Goal: Task Accomplishment & Management: Complete application form

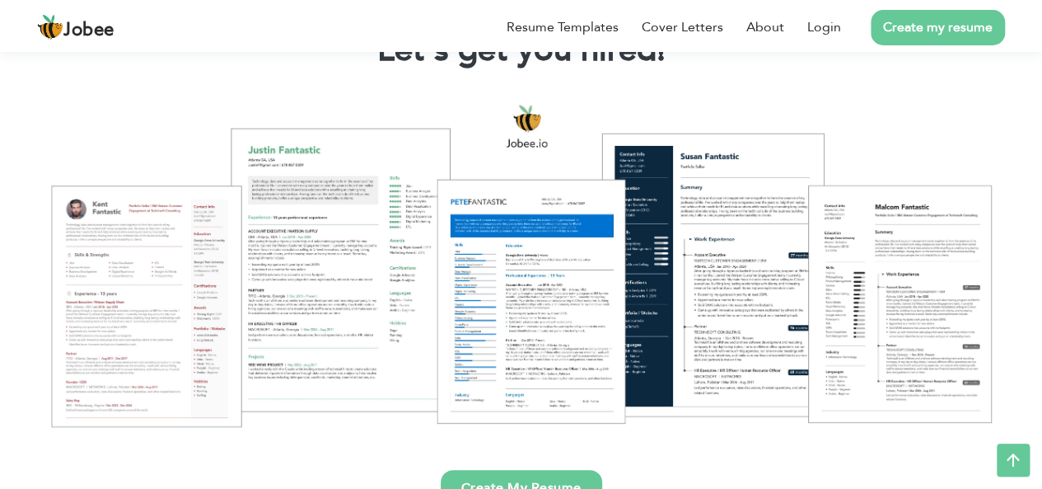
scroll to position [130, 0]
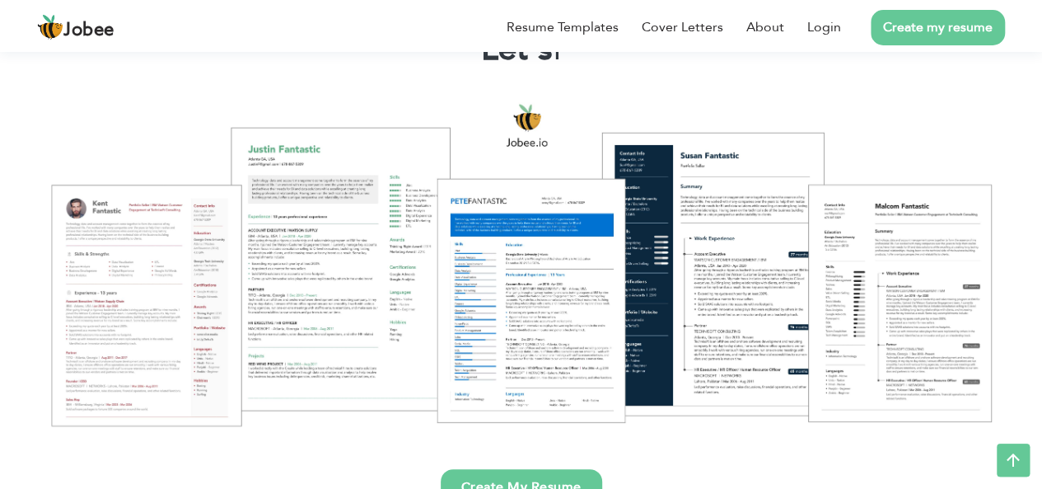
click at [926, 40] on link "Create my resume" at bounding box center [938, 27] width 134 height 35
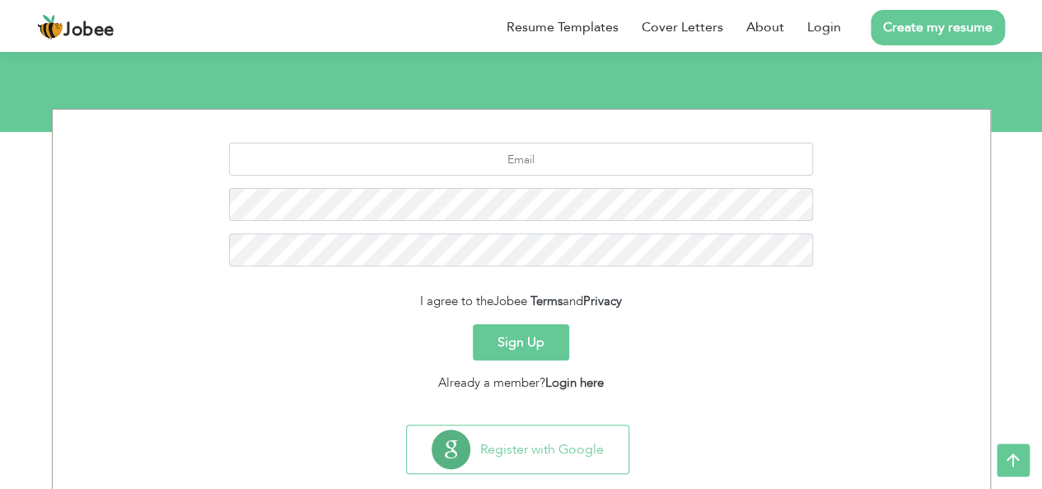
scroll to position [194, 0]
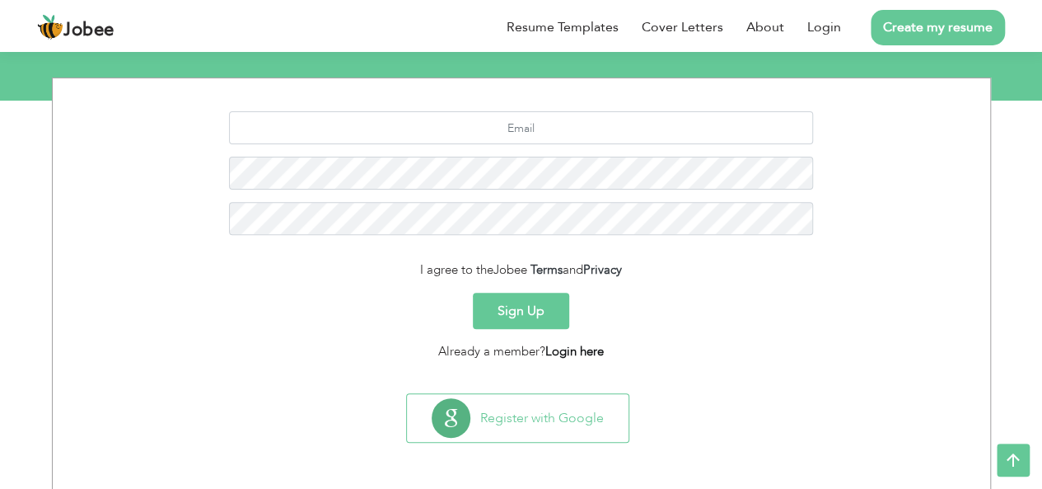
click at [564, 355] on link "Login here" at bounding box center [574, 351] width 58 height 16
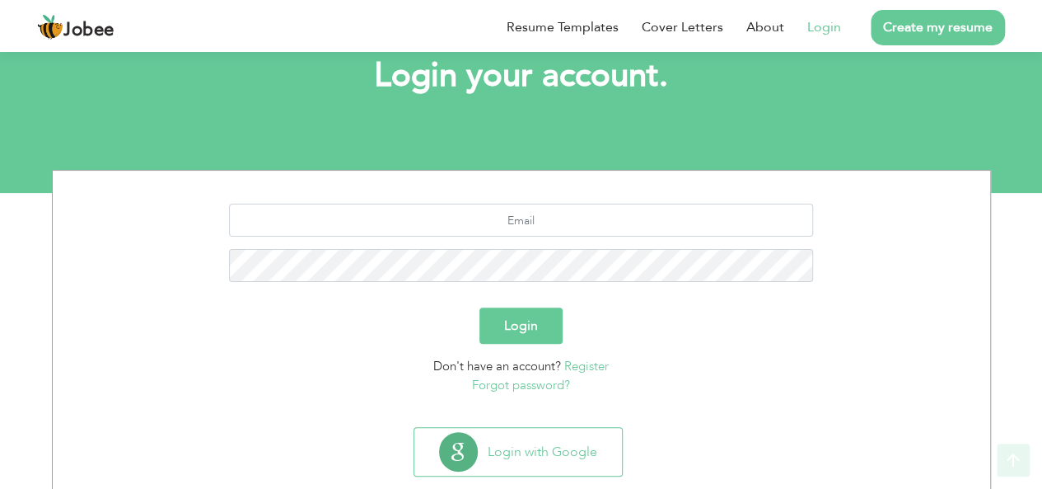
scroll to position [137, 0]
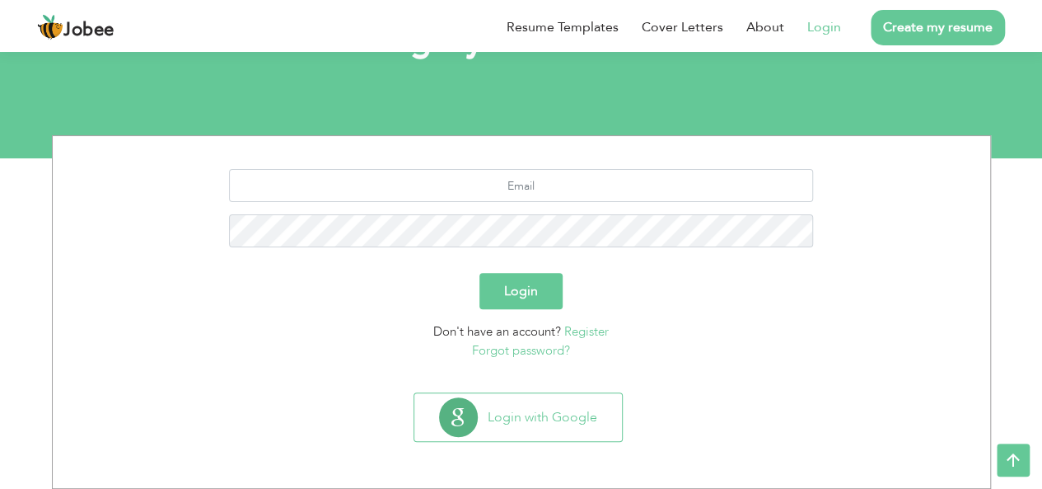
click at [532, 283] on button "Login" at bounding box center [520, 291] width 83 height 36
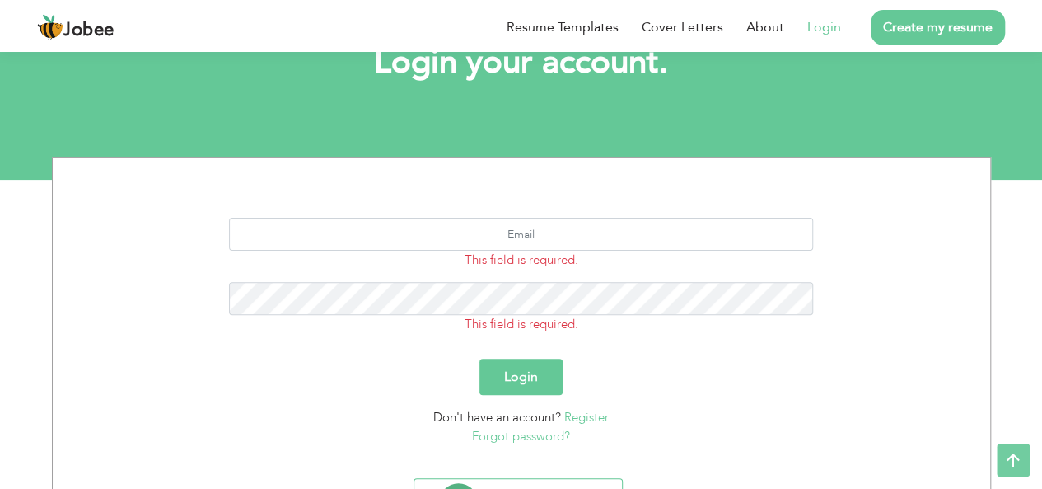
scroll to position [116, 0]
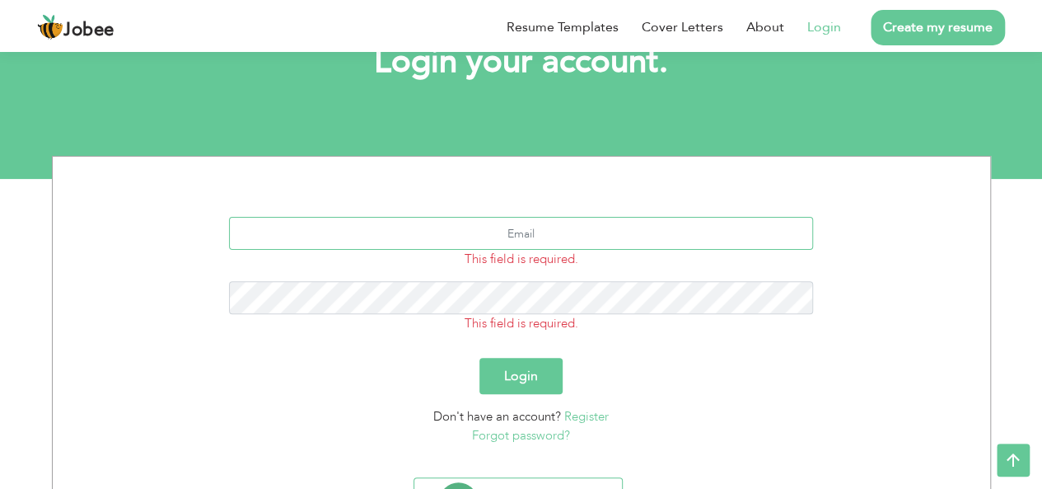
click at [545, 231] on input "text" at bounding box center [521, 233] width 584 height 33
type input "[EMAIL_ADDRESS][DOMAIN_NAME]"
click at [479, 358] on button "Login" at bounding box center [520, 376] width 83 height 36
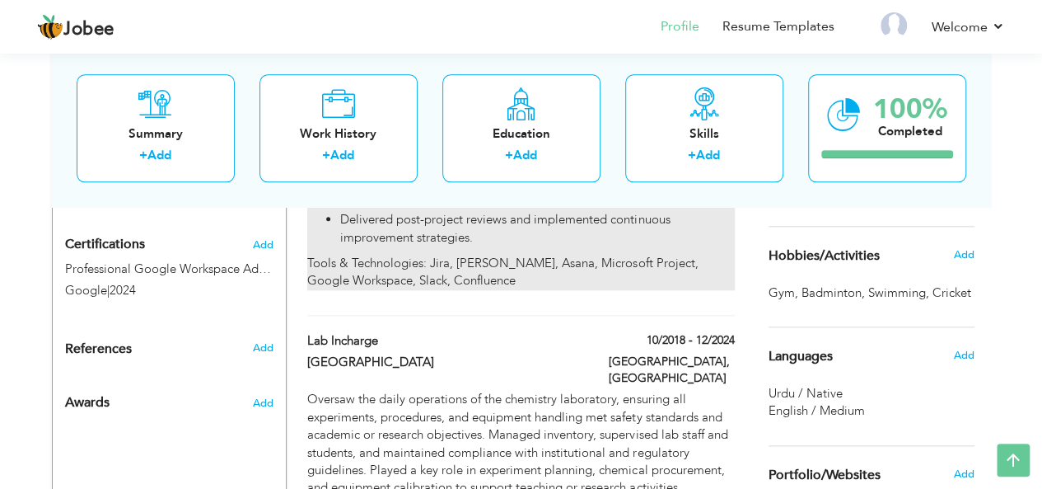
scroll to position [792, 0]
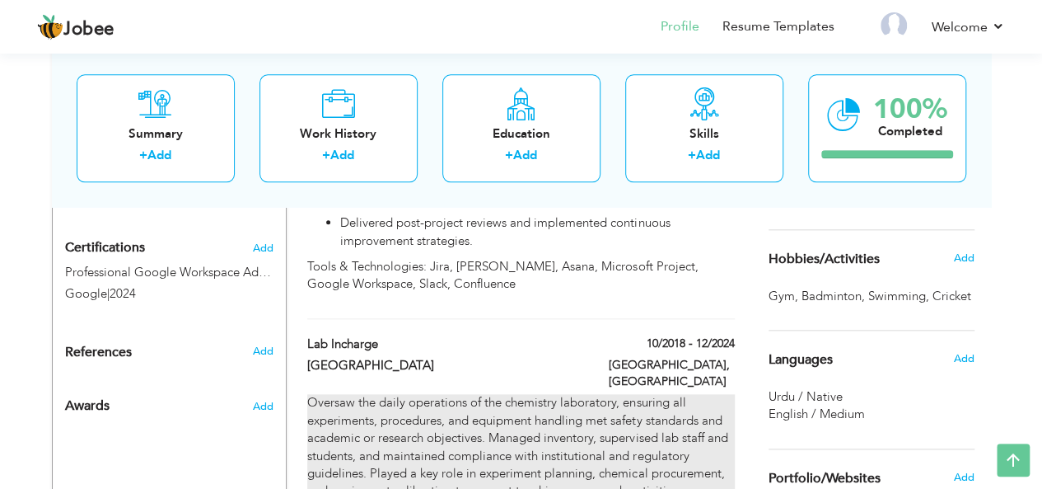
drag, startPoint x: 540, startPoint y: 411, endPoint x: 524, endPoint y: 376, distance: 39.1
click at [524, 394] on p "Oversaw the daily operations of the chemistry laboratory, ensuring all experime…" at bounding box center [520, 447] width 427 height 106
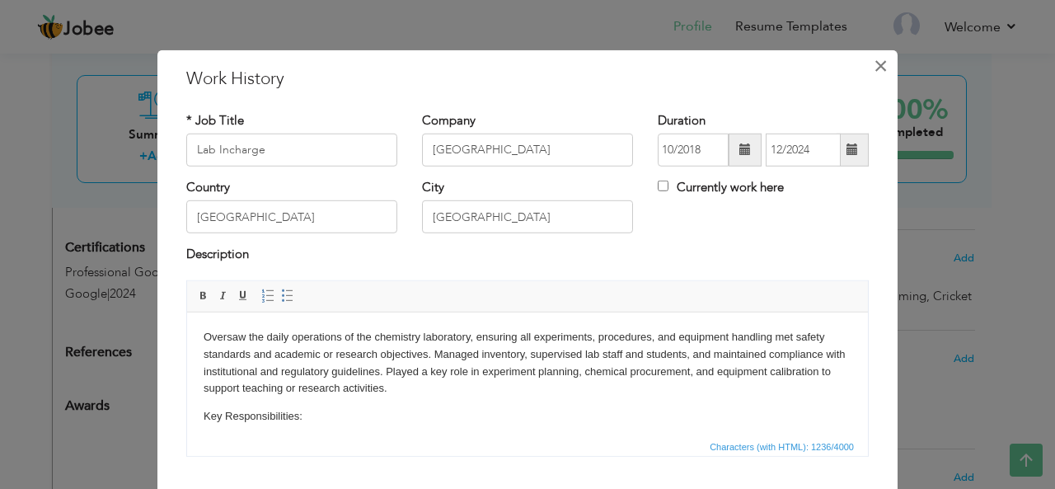
click at [876, 60] on span "×" at bounding box center [880, 65] width 14 height 30
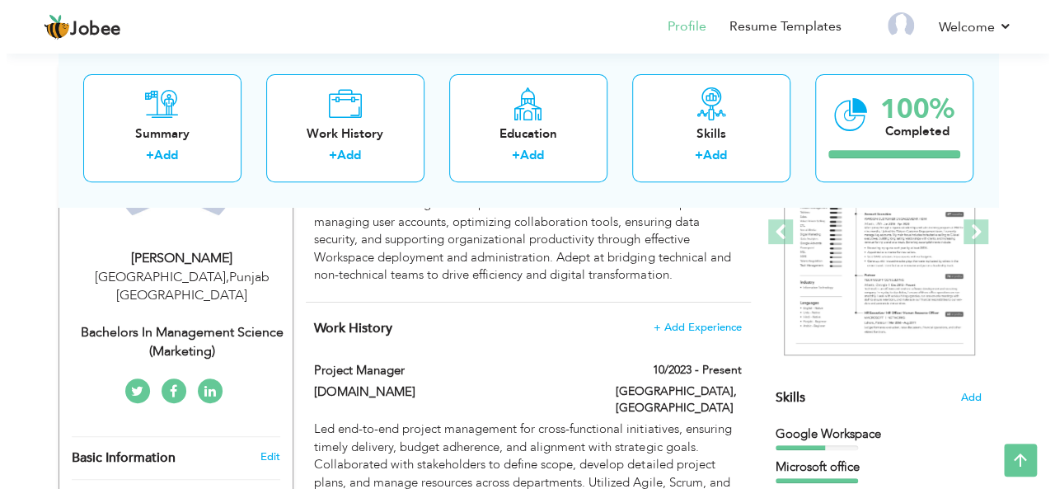
scroll to position [249, 0]
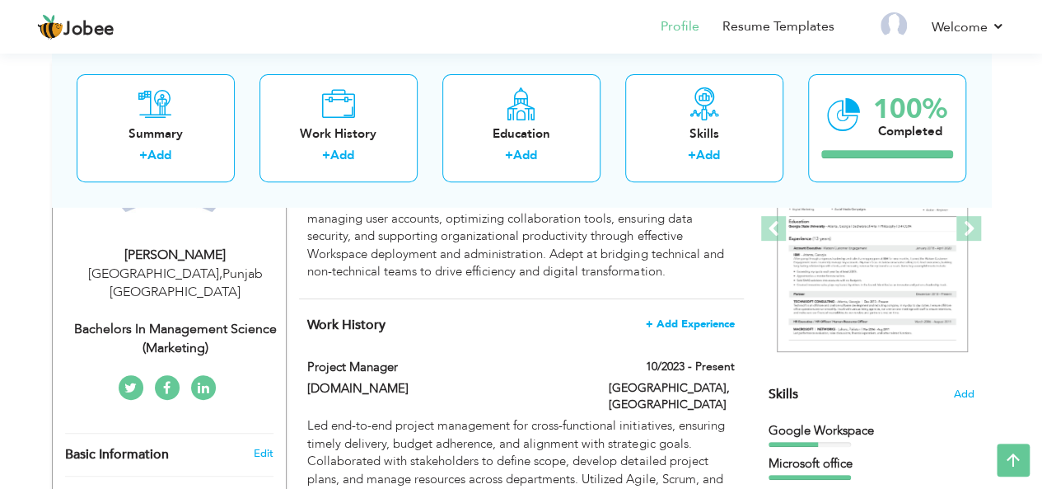
click at [677, 325] on span "+ Add Experience" at bounding box center [690, 324] width 89 height 12
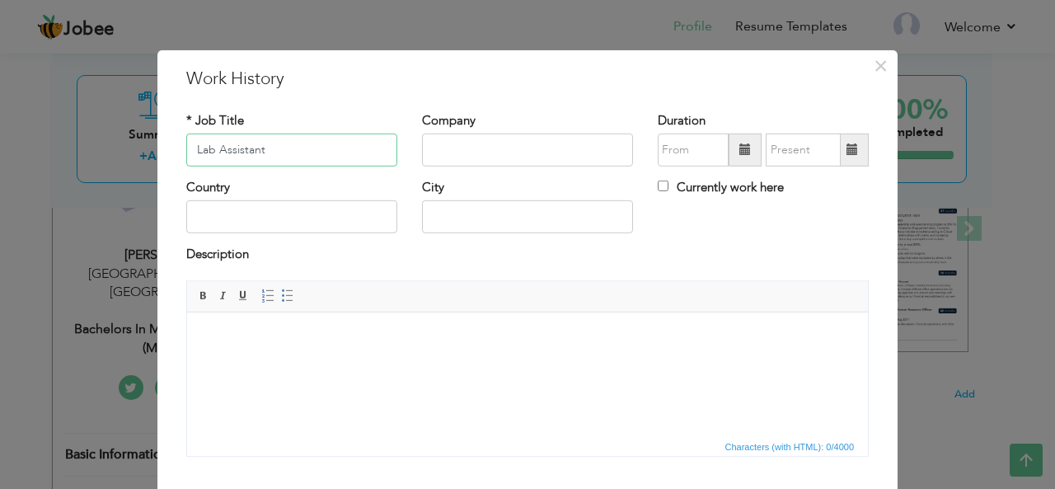
type input "Lab Assistant"
type input "University Of Central Punjab"
click at [739, 154] on span at bounding box center [745, 149] width 12 height 12
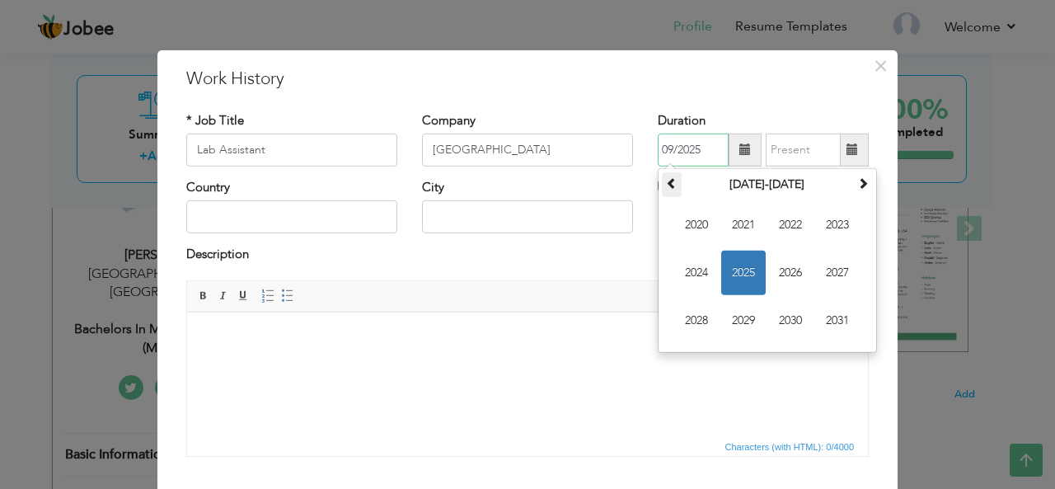
click at [666, 185] on span at bounding box center [672, 183] width 12 height 12
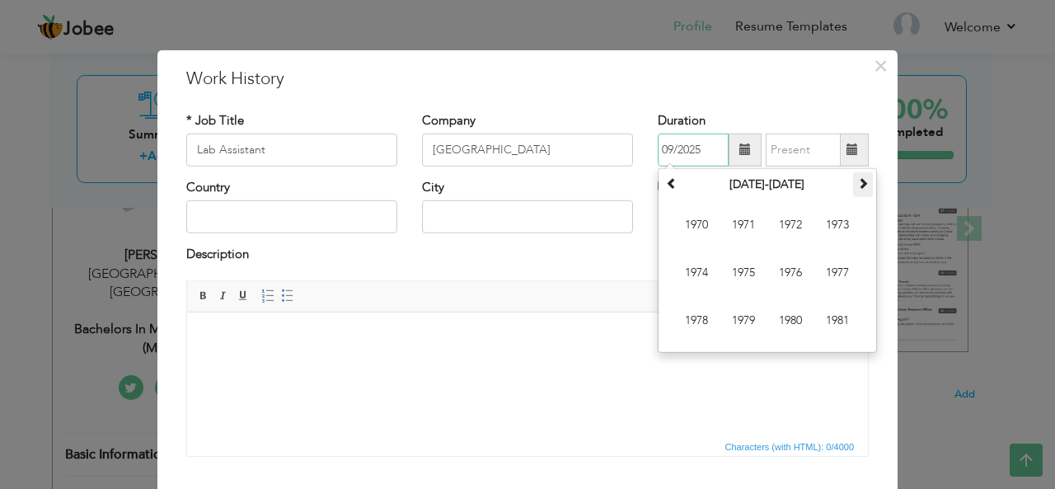
click at [858, 191] on th at bounding box center [863, 184] width 20 height 25
click at [857, 191] on th at bounding box center [863, 184] width 20 height 25
click at [687, 320] on span "2018" at bounding box center [696, 320] width 44 height 44
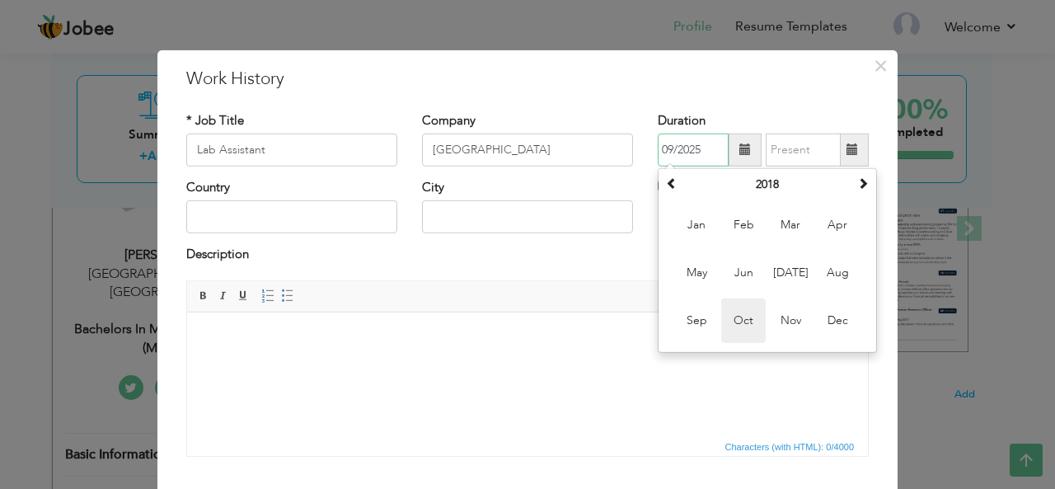
click at [745, 325] on span "Oct" at bounding box center [743, 320] width 44 height 44
type input "10/2018"
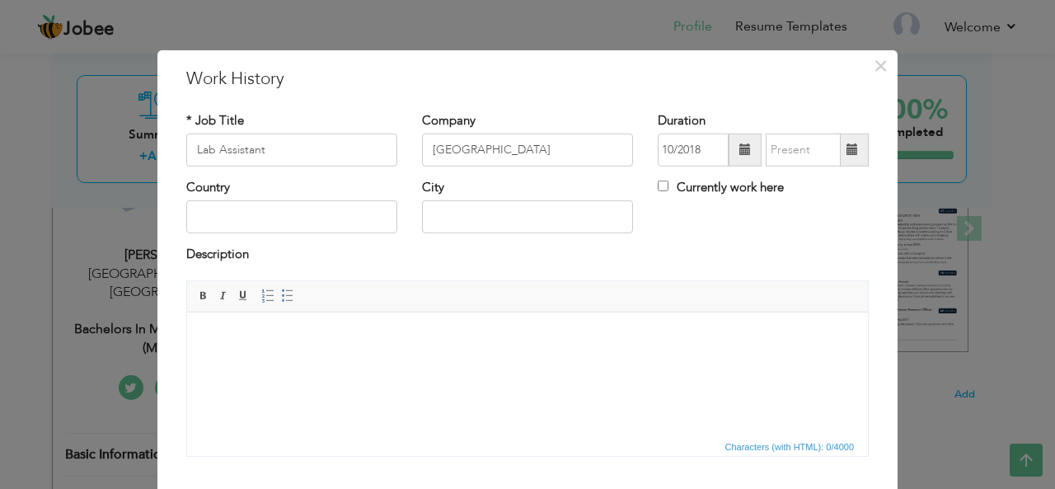
click at [846, 152] on span at bounding box center [852, 149] width 12 height 12
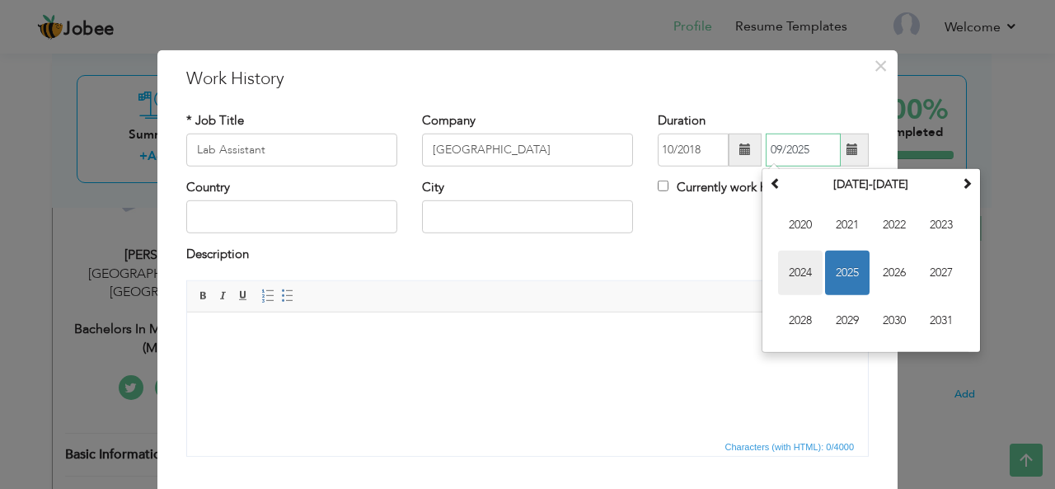
click at [801, 269] on span "2024" at bounding box center [800, 272] width 44 height 44
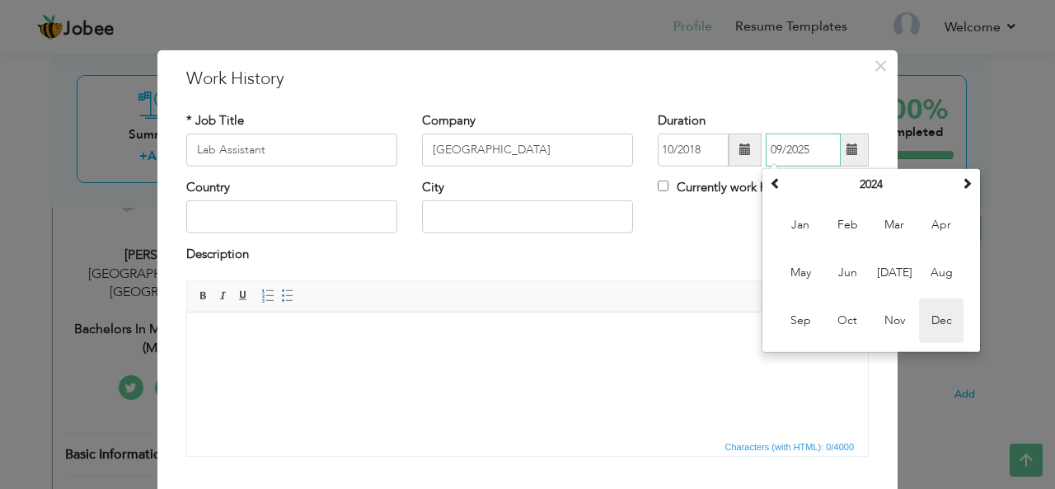
click at [933, 320] on span "Dec" at bounding box center [941, 320] width 44 height 44
type input "12/2024"
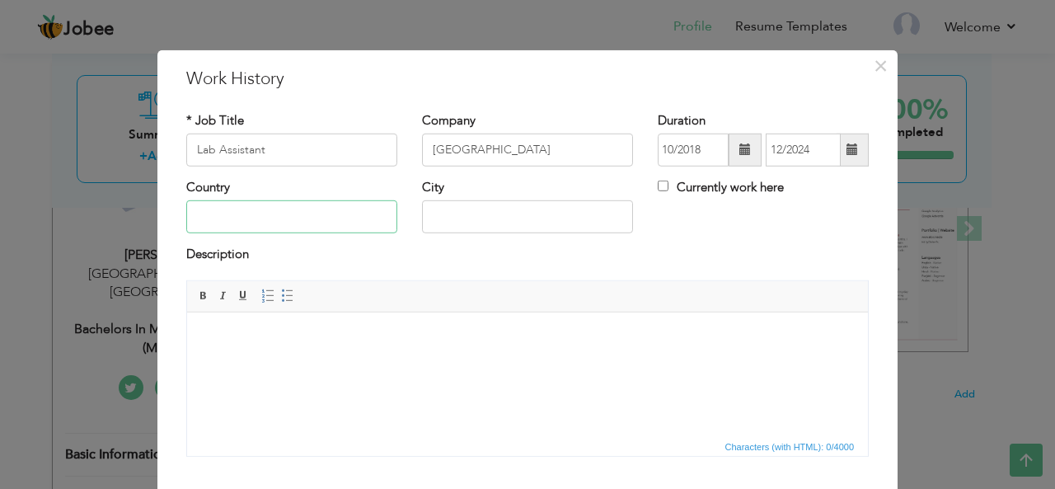
click at [288, 218] on input "text" at bounding box center [291, 216] width 211 height 33
type input "p"
type input "Pakistan"
type input "Lahore"
click at [309, 345] on html at bounding box center [527, 336] width 681 height 50
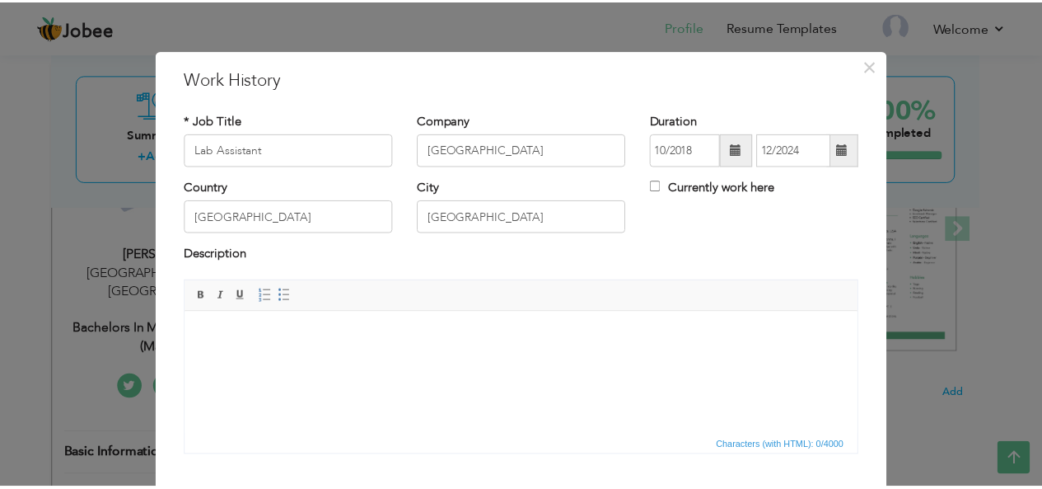
scroll to position [99, 0]
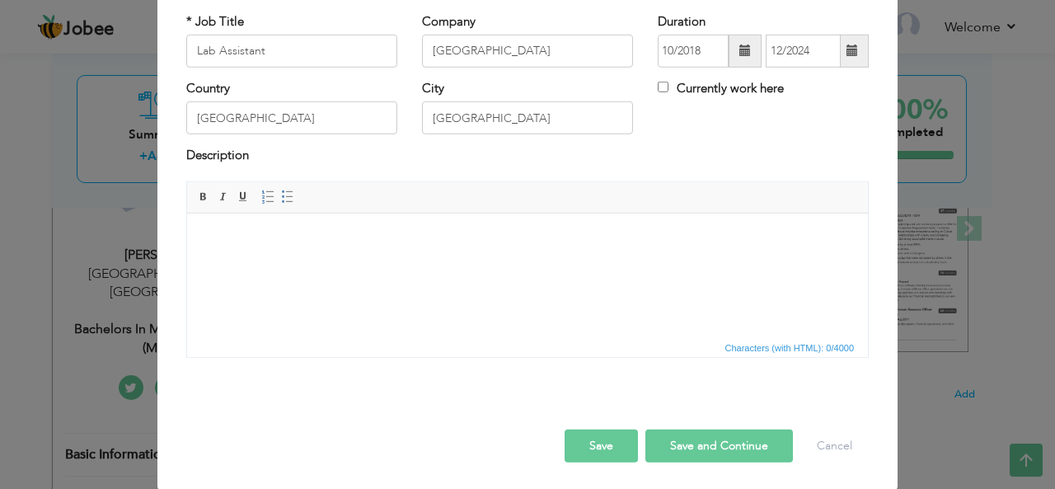
click at [600, 444] on button "Save" at bounding box center [600, 445] width 73 height 33
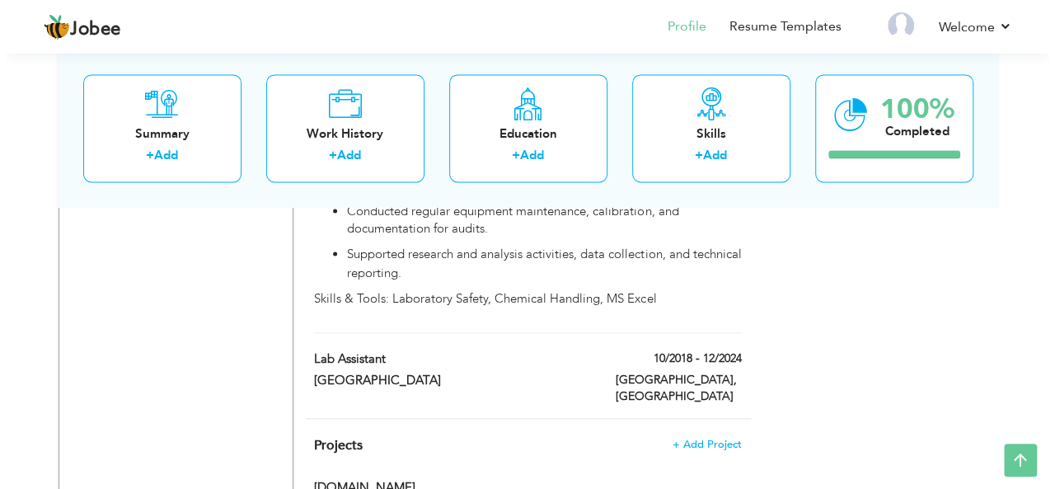
scroll to position [1297, 0]
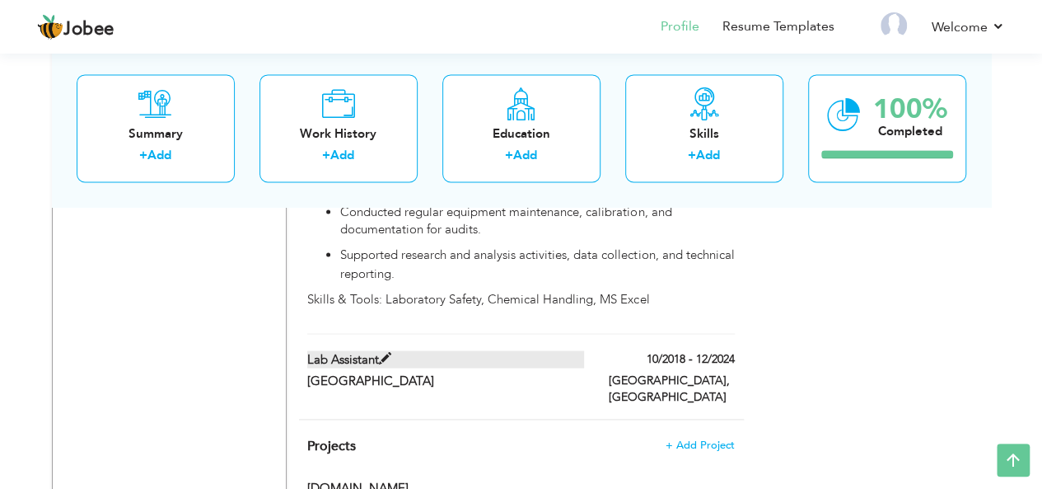
click at [380, 352] on span at bounding box center [385, 358] width 12 height 12
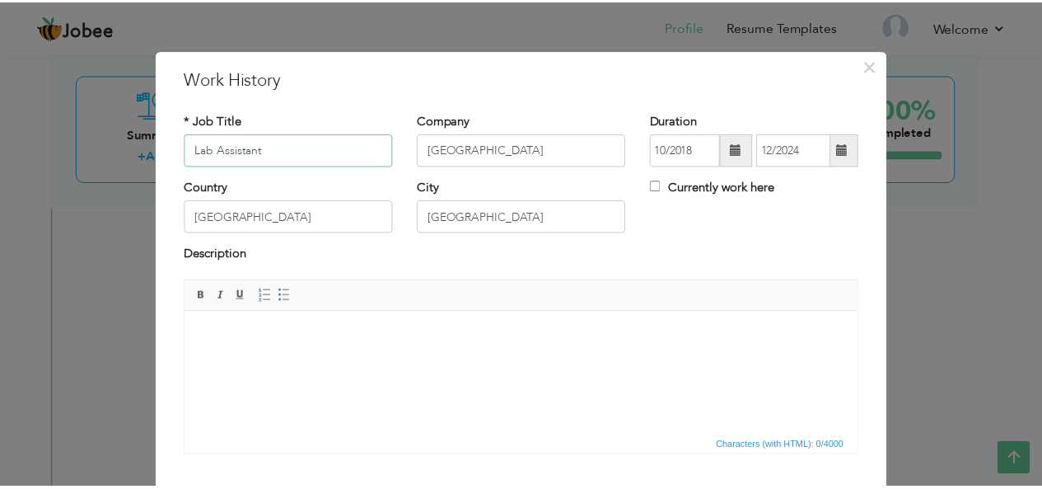
scroll to position [99, 0]
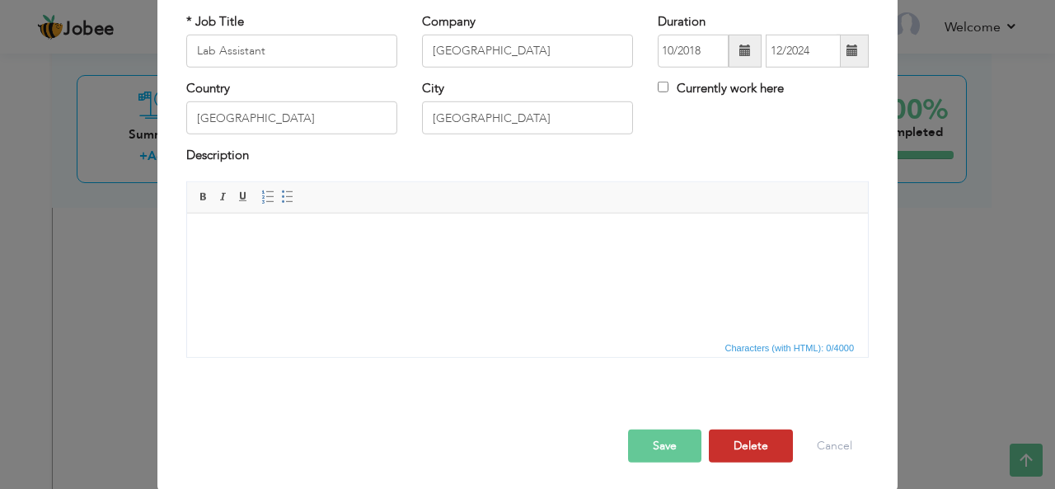
click at [753, 443] on button "Delete" at bounding box center [751, 445] width 84 height 33
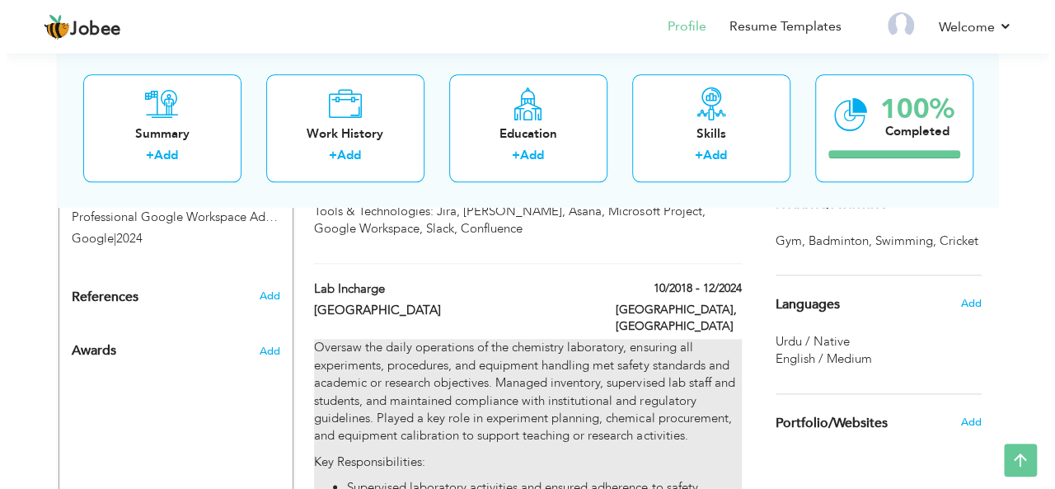
scroll to position [849, 0]
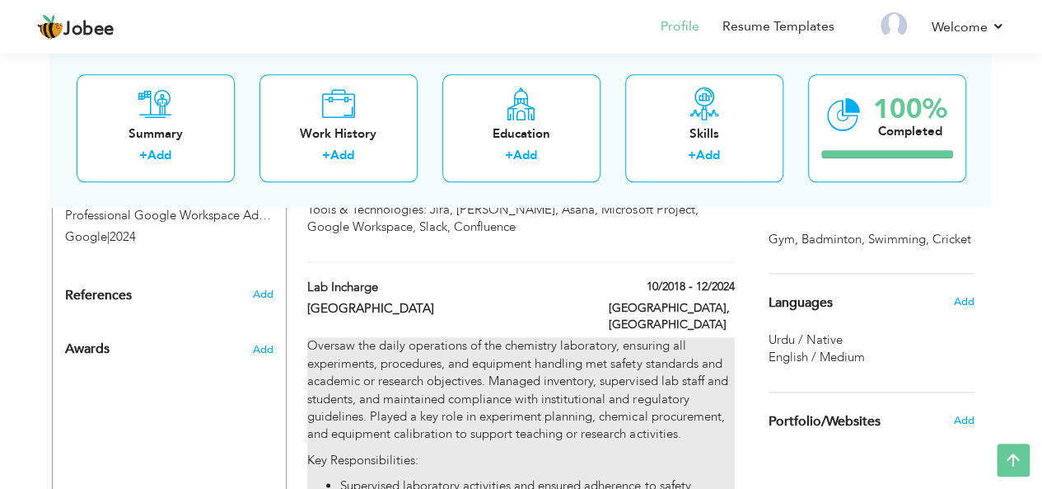
click at [502, 351] on p "Oversaw the daily operations of the chemistry laboratory, ensuring all experime…" at bounding box center [520, 390] width 427 height 106
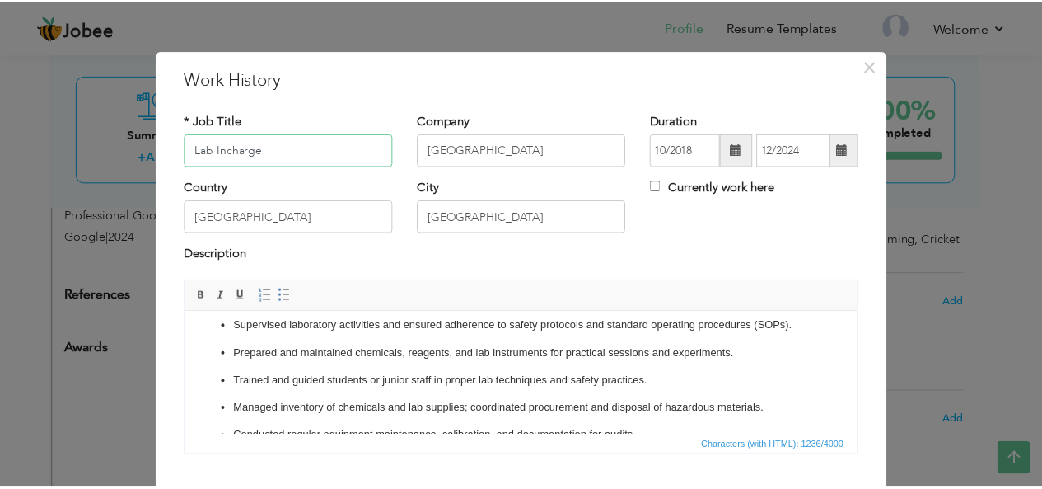
scroll to position [0, 0]
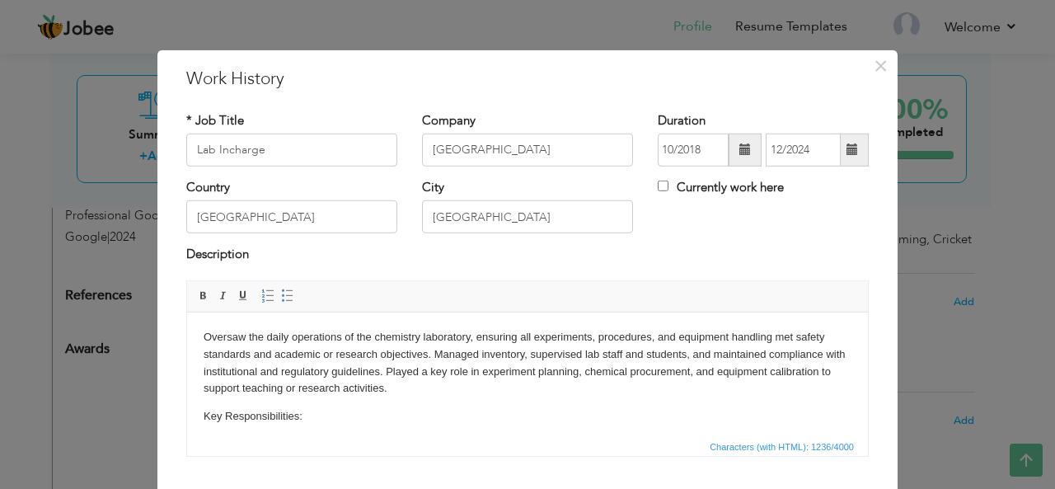
click at [303, 372] on p "Oversaw the daily operations of the chemistry laboratory, ensuring all experime…" at bounding box center [527, 362] width 648 height 68
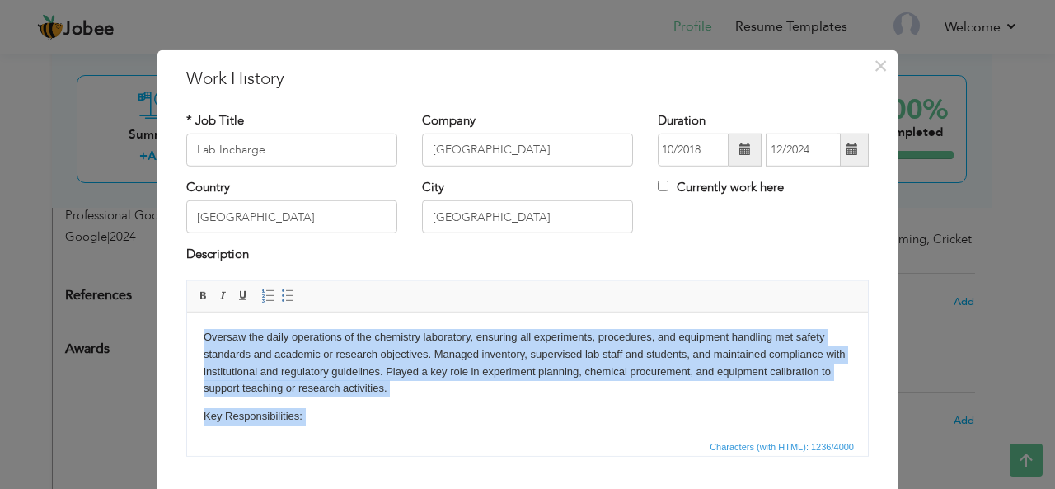
copy body "Oversaw the daily operations of the chemistry laboratory, ensuring all experime…"
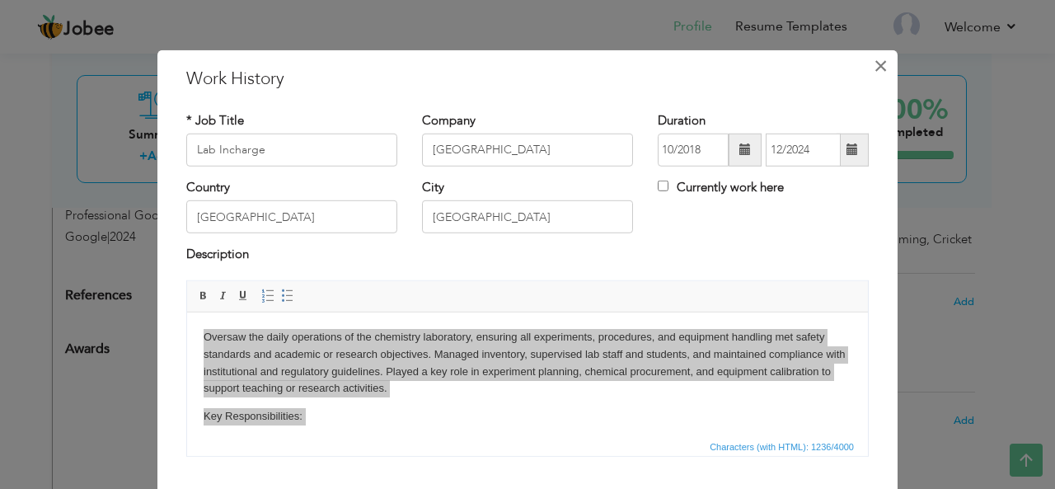
click at [873, 72] on span "×" at bounding box center [880, 65] width 14 height 30
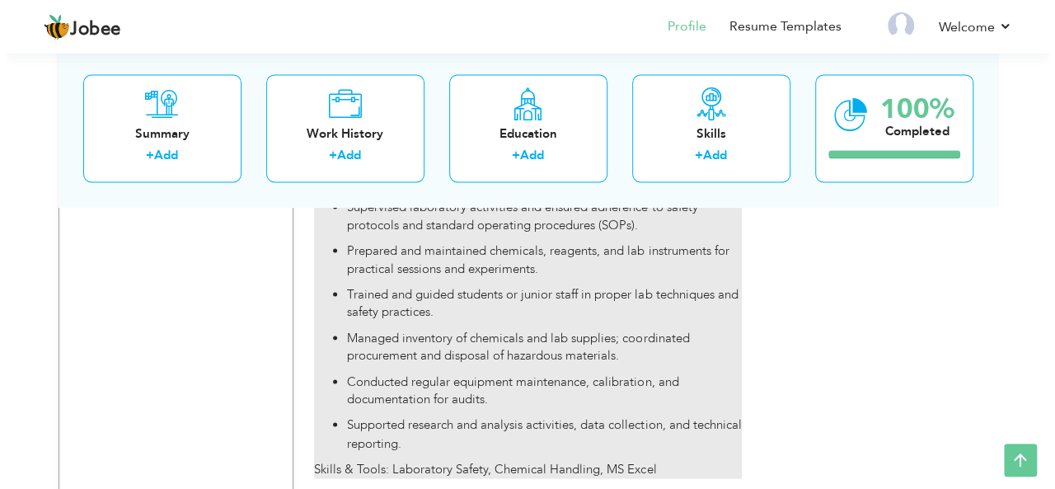
scroll to position [1125, 0]
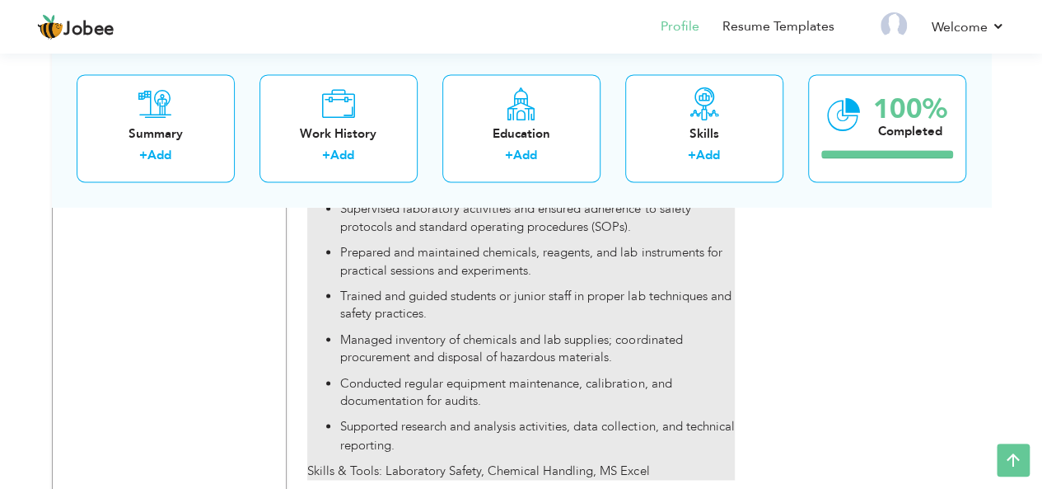
click at [540, 291] on ul "Supervised laboratory activities and ensured adherence to safety protocols and …" at bounding box center [520, 326] width 427 height 253
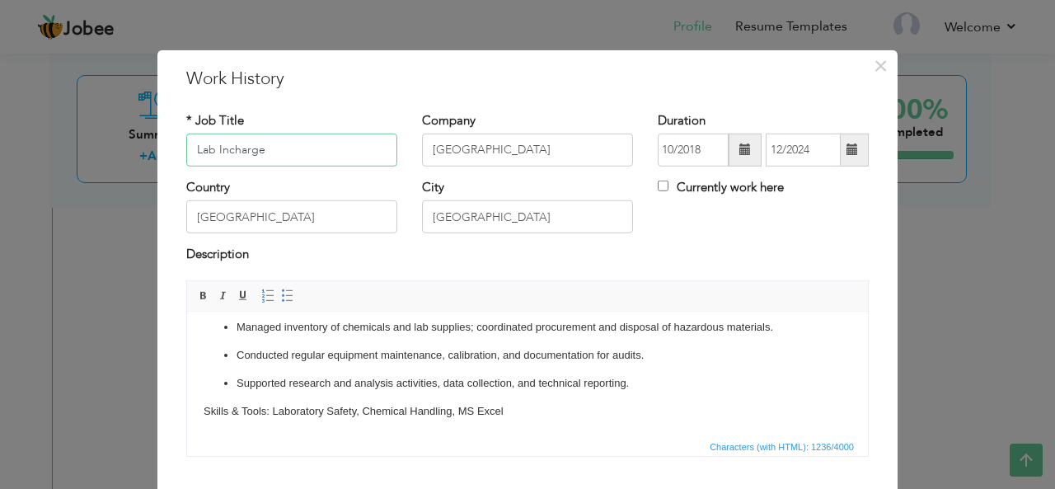
scroll to position [99, 0]
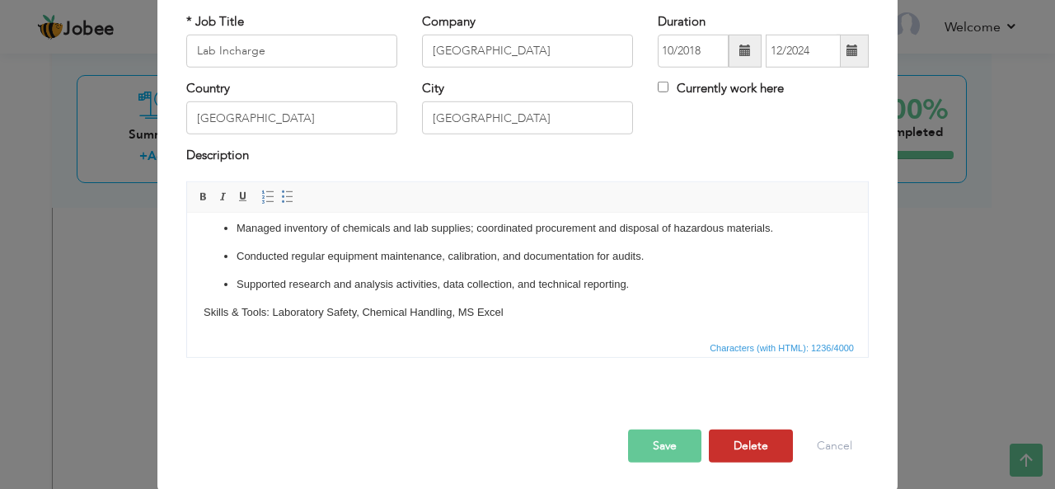
click at [748, 447] on button "Delete" at bounding box center [751, 445] width 84 height 33
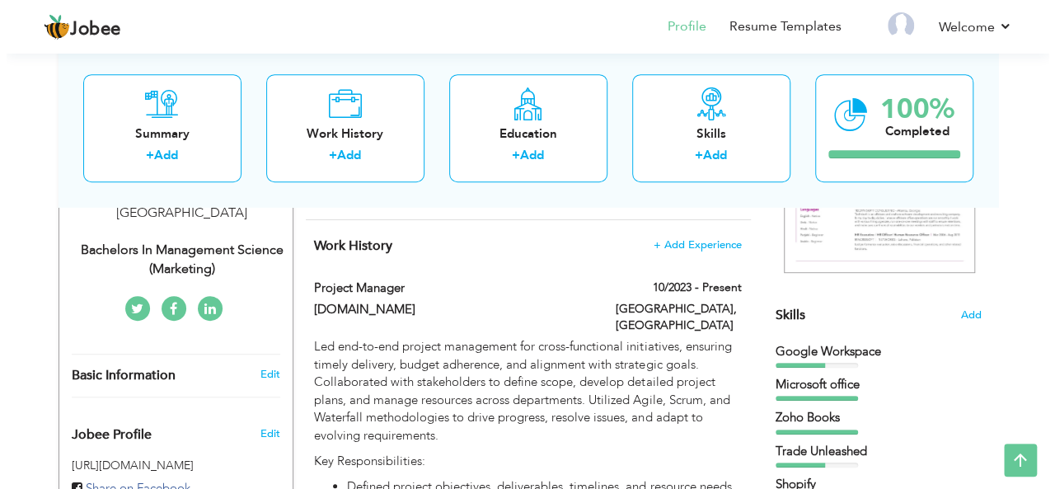
scroll to position [334, 0]
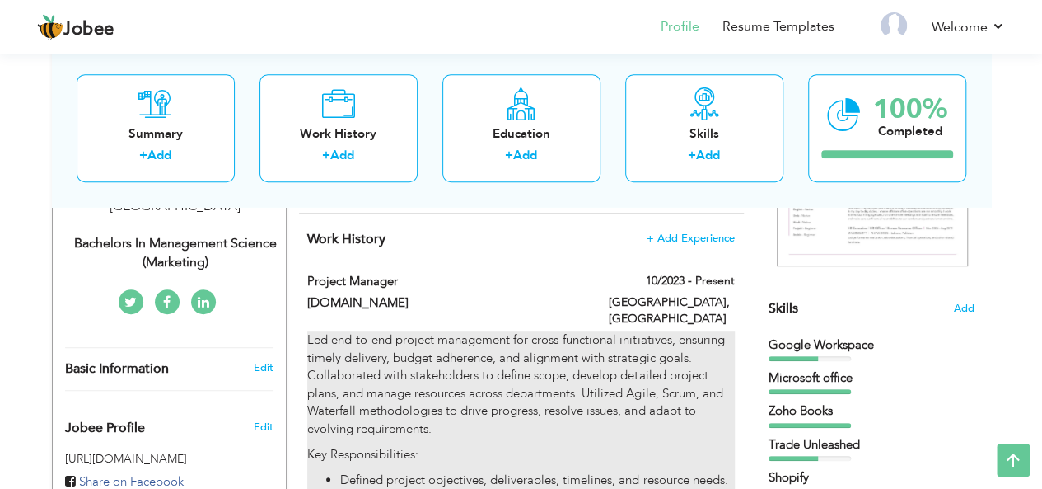
click at [543, 357] on p "Led end-to-end project management for cross-functional initiatives, ensuring ti…" at bounding box center [520, 384] width 427 height 106
type input "Project manager"
type input "Zing.pk"
type input "10/2023"
checkbox input "true"
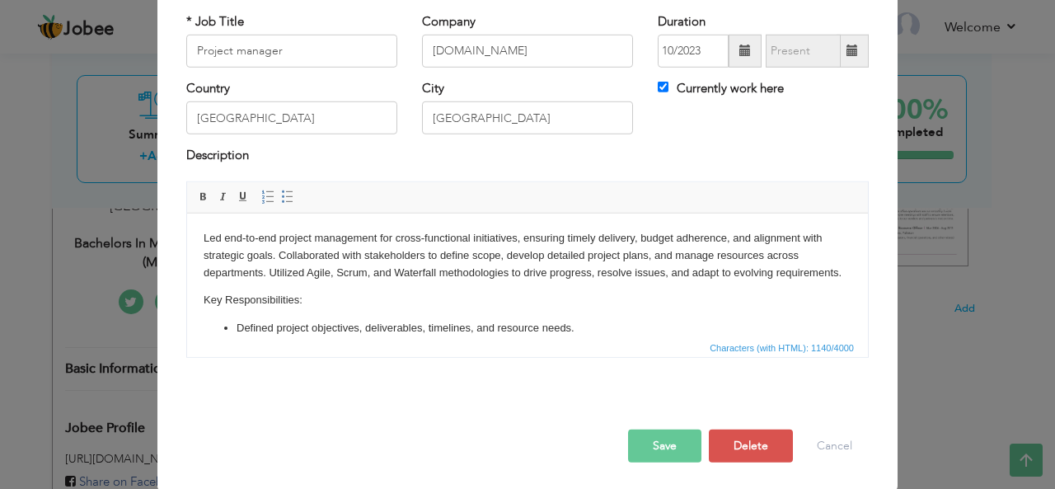
scroll to position [0, 0]
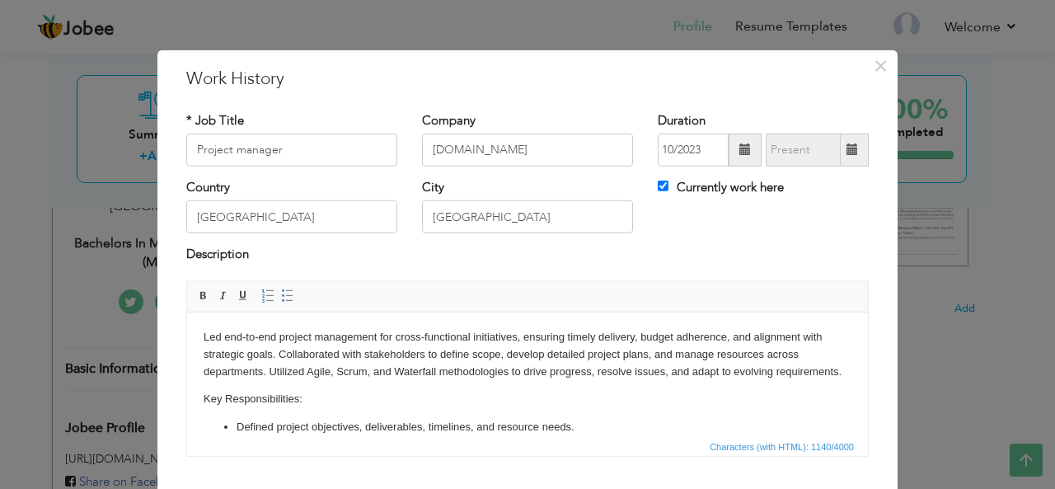
click at [299, 373] on p "Led end-to-end project management for cross-functional initiatives, ensuring ti…" at bounding box center [527, 353] width 648 height 51
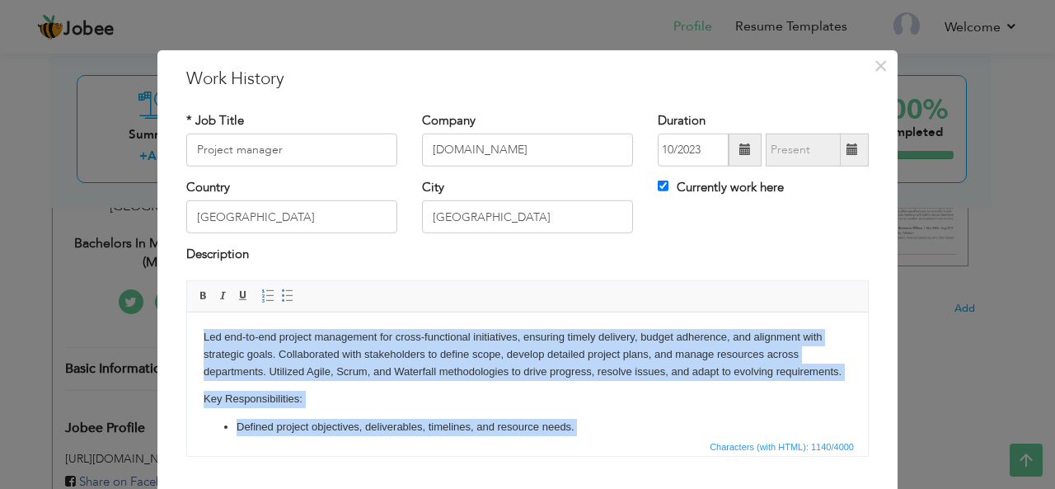
copy body "Led end-to-end project management for cross-functional initiatives, ensuring ti…"
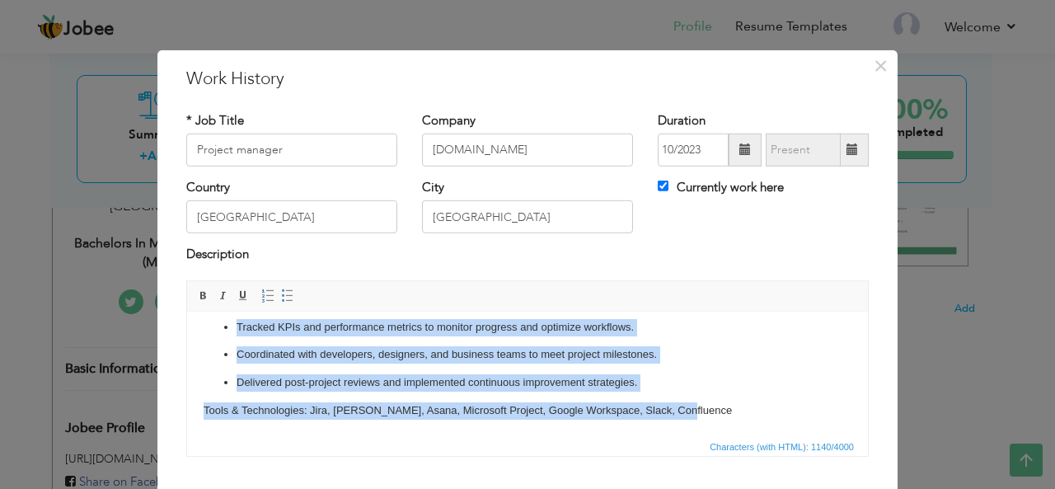
scroll to position [99, 0]
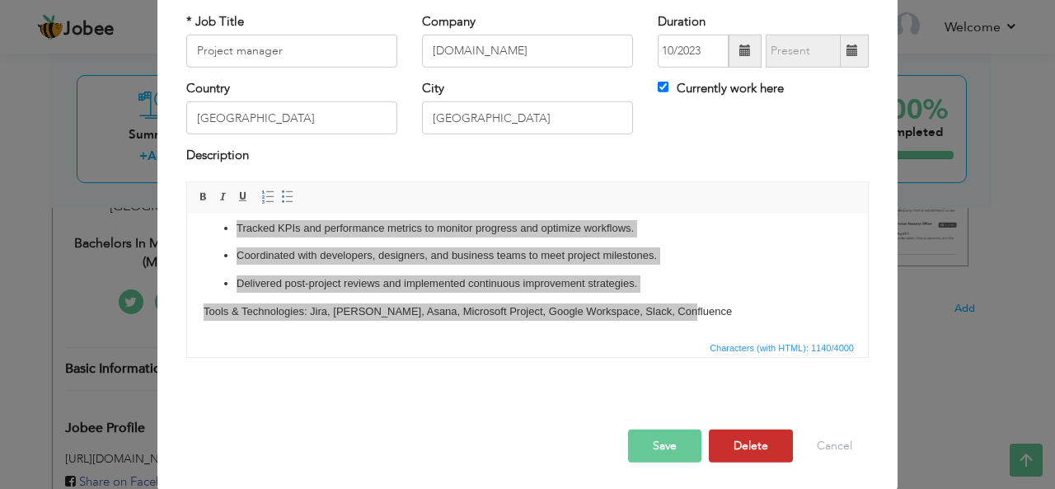
click at [746, 440] on button "Delete" at bounding box center [751, 445] width 84 height 33
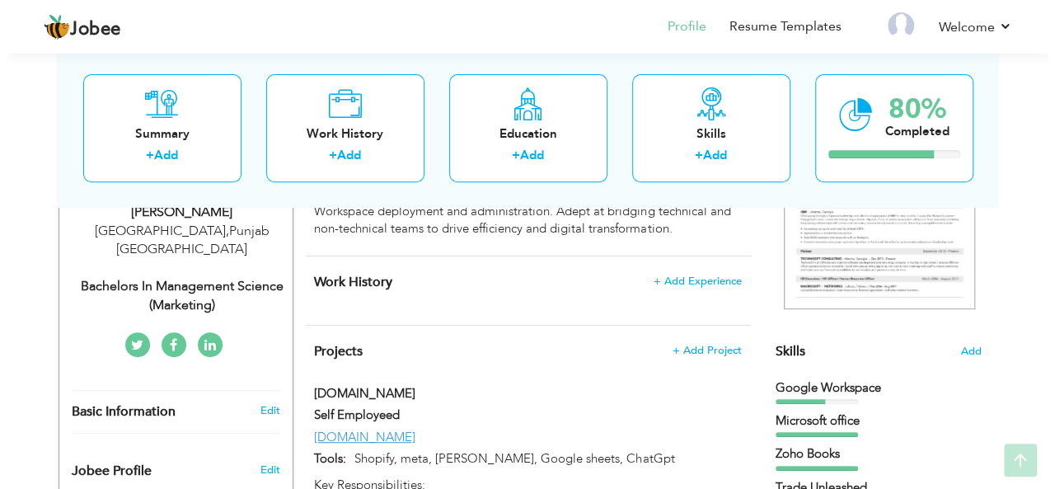
scroll to position [293, 0]
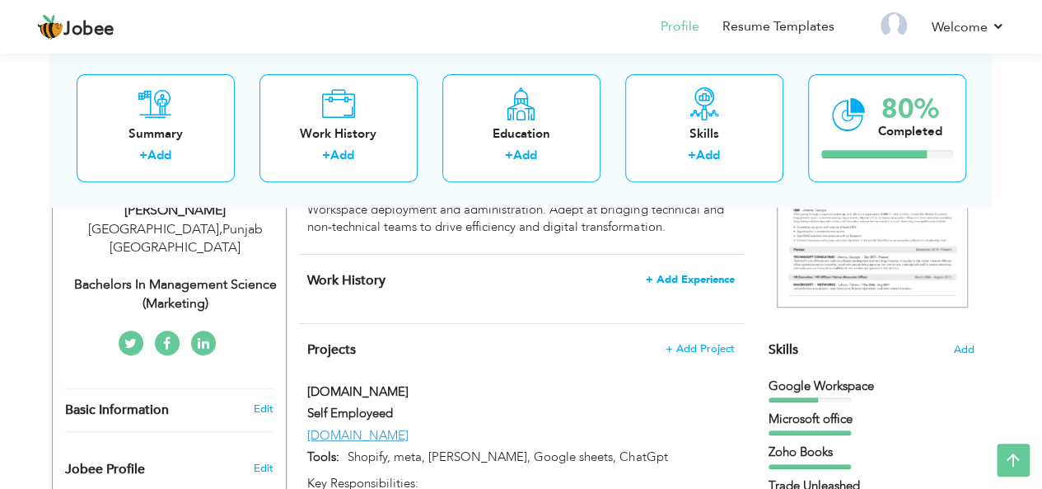
click at [689, 278] on span "+ Add Experience" at bounding box center [690, 280] width 89 height 12
checkbox input "false"
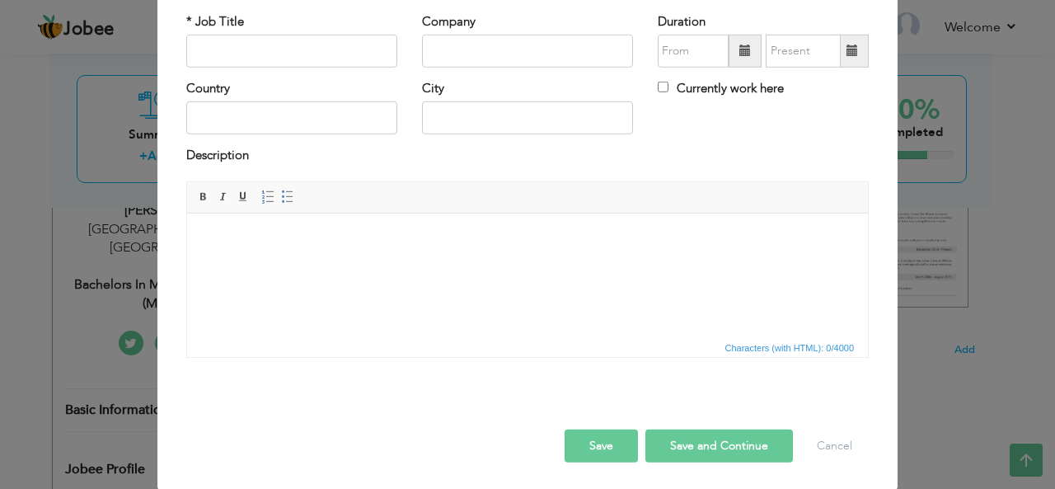
scroll to position [0, 0]
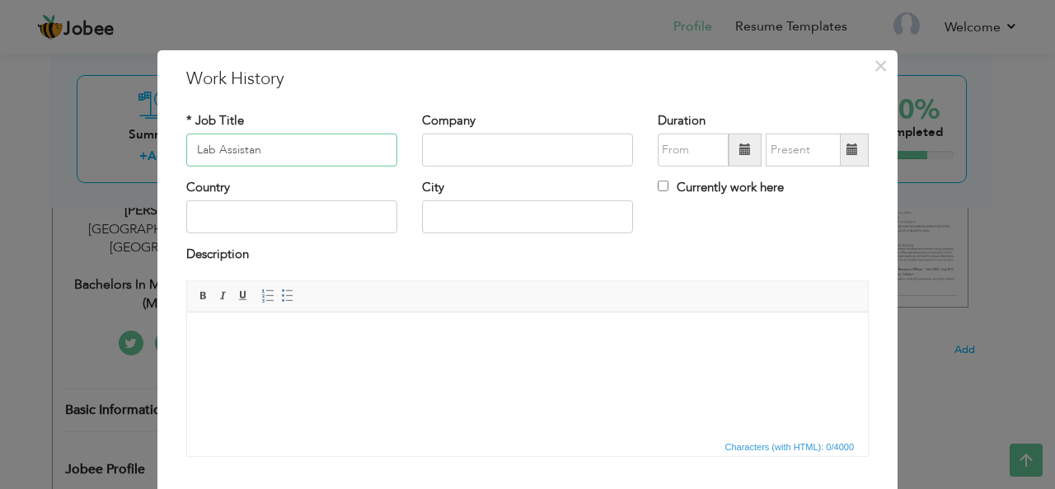
click at [278, 147] on input "Lab Assistan" at bounding box center [291, 149] width 211 height 33
type input "Lab Assistant"
type input "University Of Central Punjab"
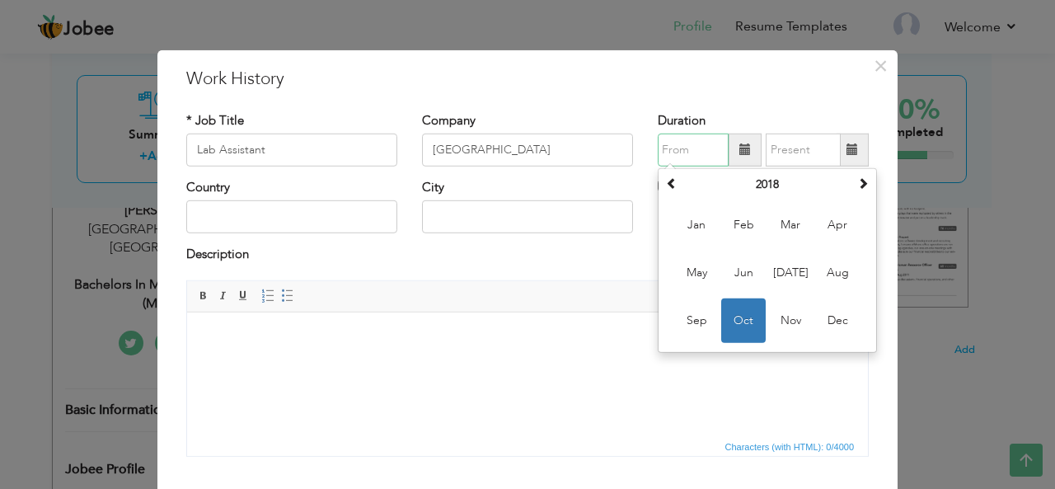
click at [733, 322] on span "Oct" at bounding box center [743, 320] width 44 height 44
type input "10/2018"
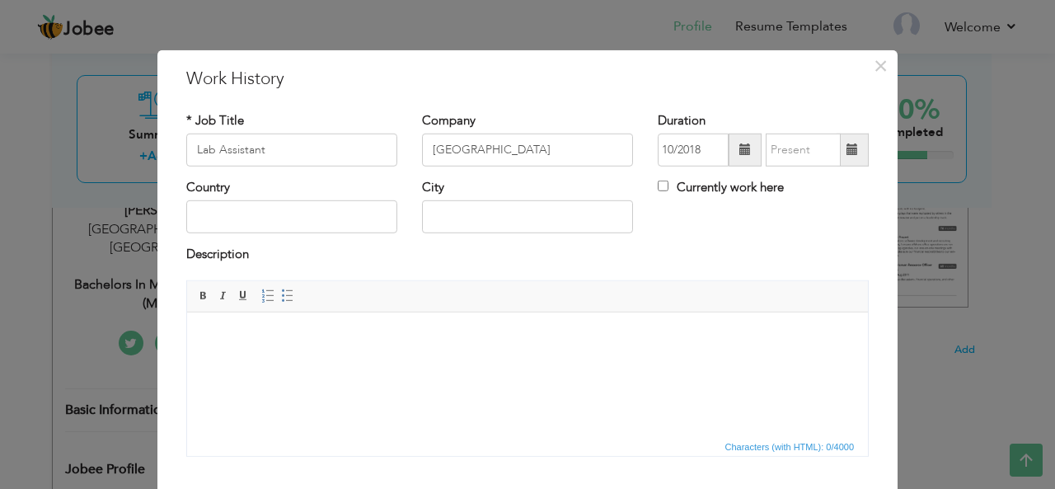
click at [846, 154] on span at bounding box center [852, 149] width 12 height 12
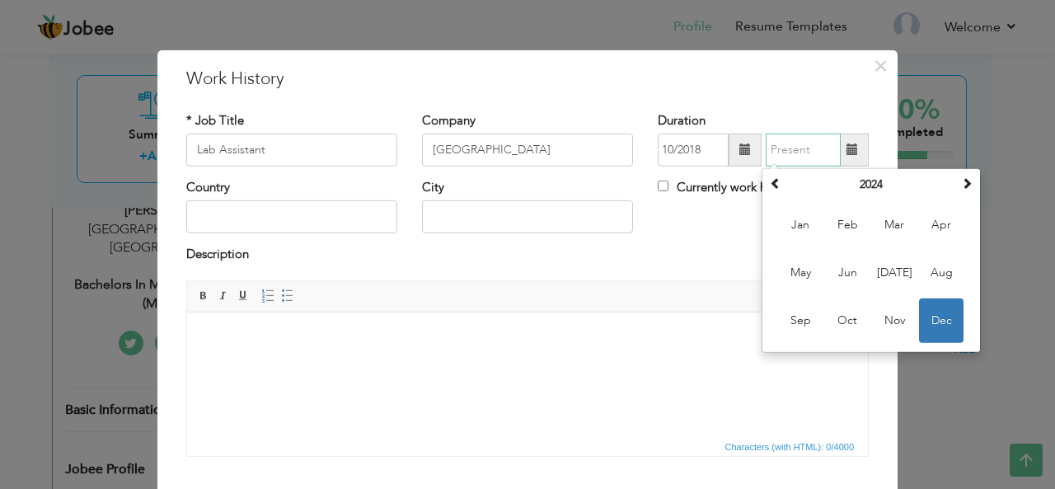
click at [936, 317] on span "Dec" at bounding box center [941, 320] width 44 height 44
type input "12/2024"
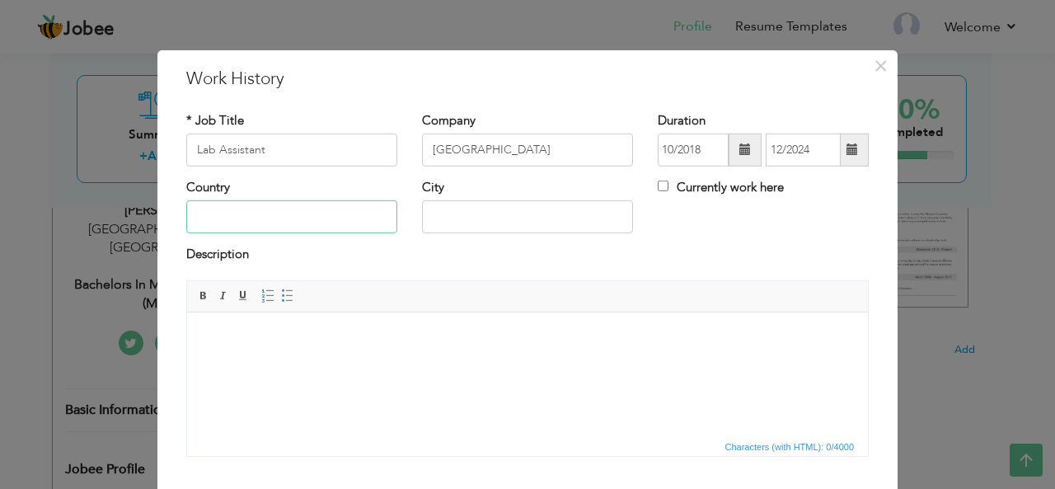
click at [274, 215] on input "text" at bounding box center [291, 216] width 211 height 33
type input "Pakistan"
type input "Lahore"
click at [306, 333] on body at bounding box center [527, 336] width 648 height 17
click at [207, 335] on body at bounding box center [527, 336] width 648 height 17
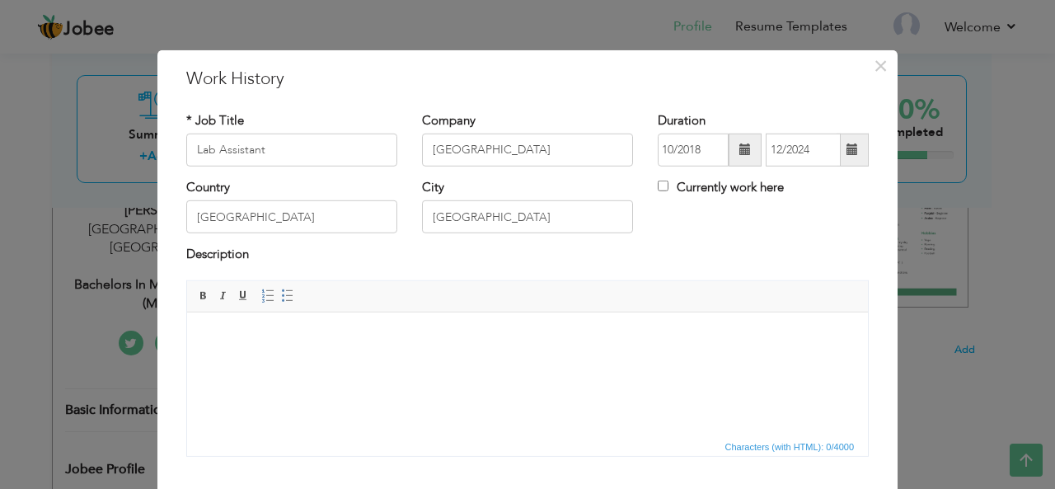
scroll to position [99, 0]
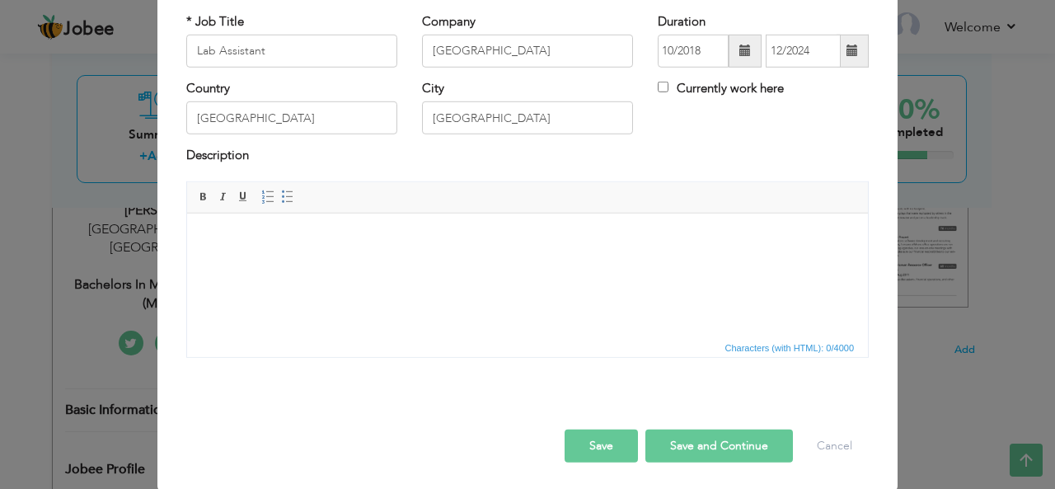
click at [383, 263] on html at bounding box center [527, 238] width 681 height 50
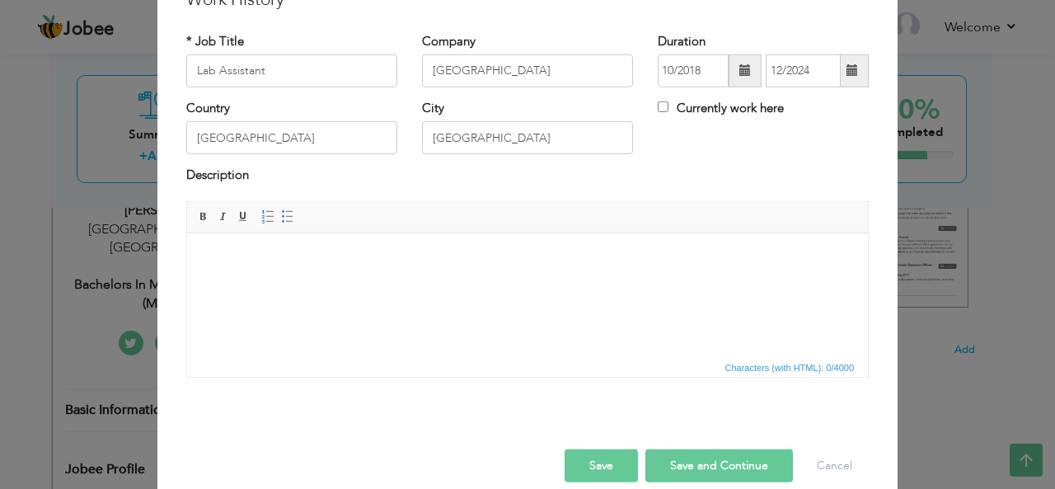
scroll to position [87, 0]
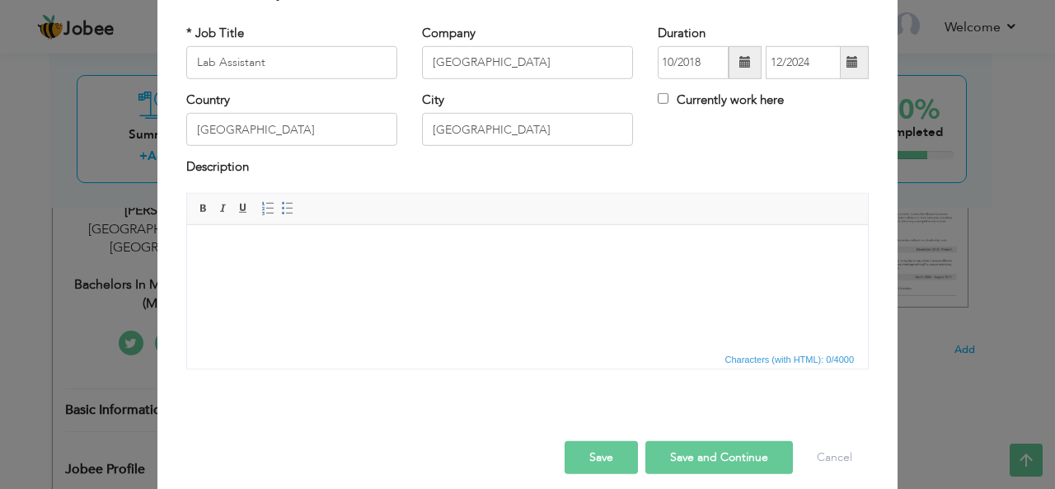
click at [218, 255] on body at bounding box center [527, 249] width 648 height 17
click at [220, 255] on body at bounding box center [527, 249] width 648 height 17
click at [215, 249] on body at bounding box center [527, 249] width 648 height 17
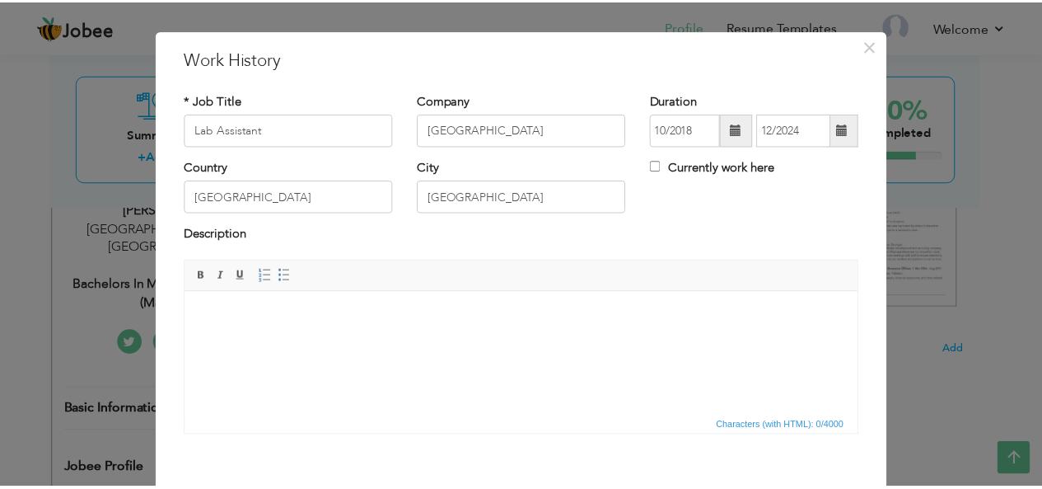
scroll to position [0, 0]
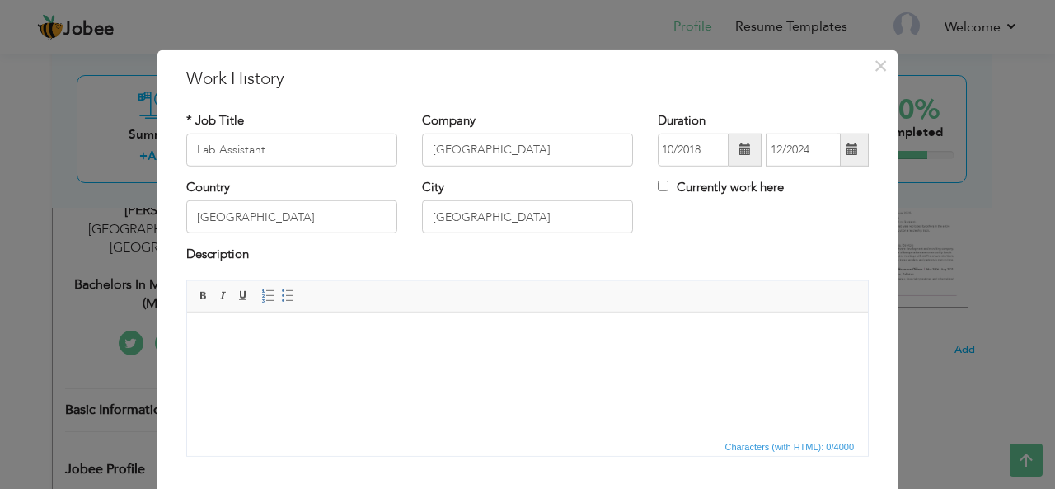
click at [270, 330] on body at bounding box center [527, 336] width 648 height 17
click at [881, 62] on button "×" at bounding box center [880, 65] width 26 height 26
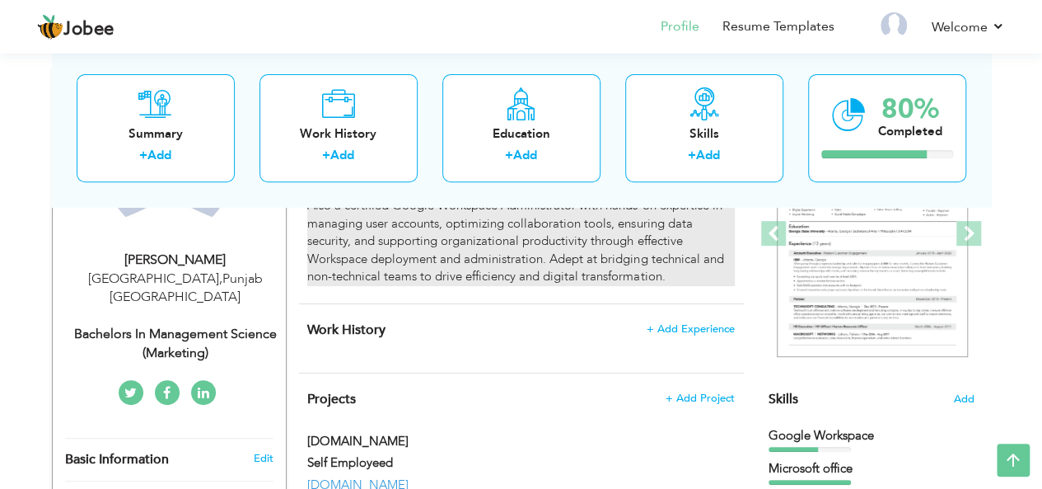
scroll to position [244, 0]
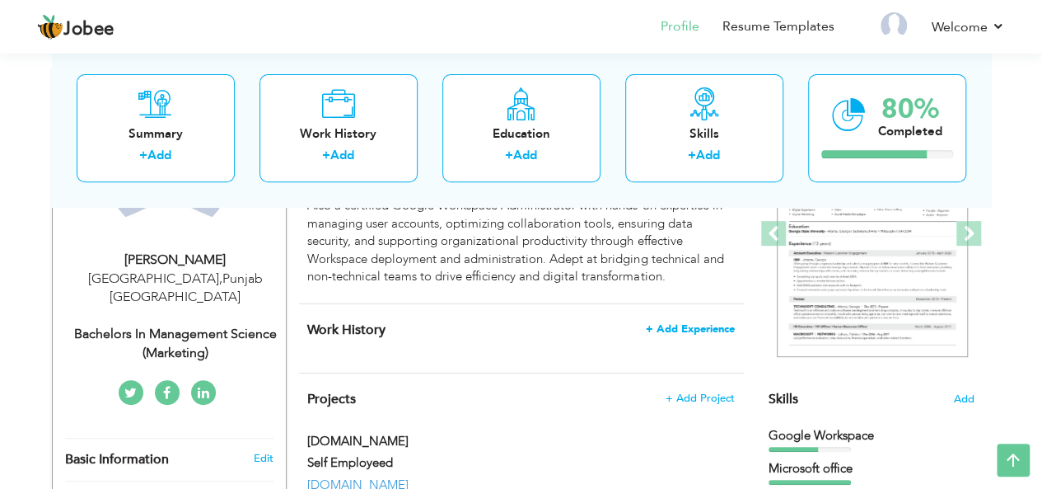
click at [687, 330] on span "+ Add Experience" at bounding box center [690, 329] width 89 height 12
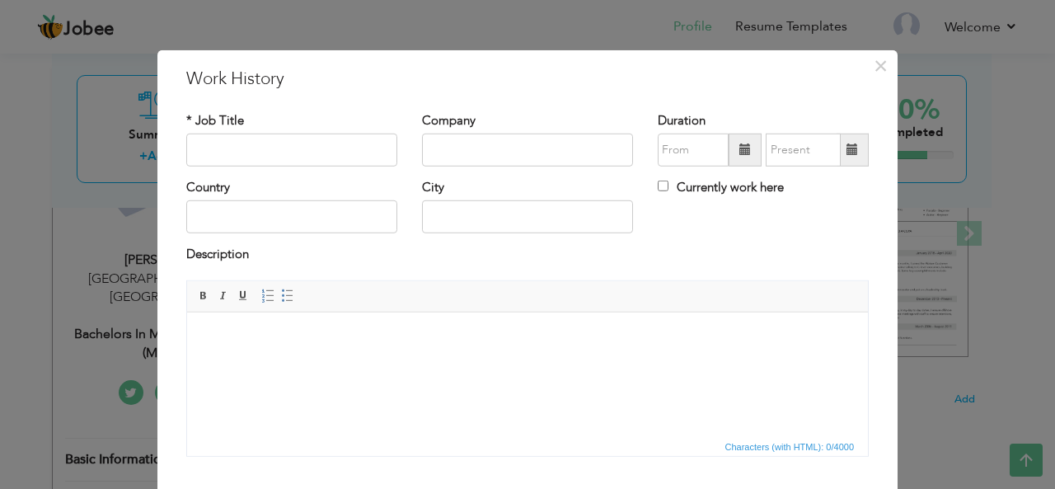
click at [302, 362] on html at bounding box center [527, 336] width 681 height 50
drag, startPoint x: 873, startPoint y: 67, endPoint x: 923, endPoint y: 32, distance: 60.3
click at [874, 67] on span "×" at bounding box center [880, 65] width 14 height 30
